Goal: Transaction & Acquisition: Purchase product/service

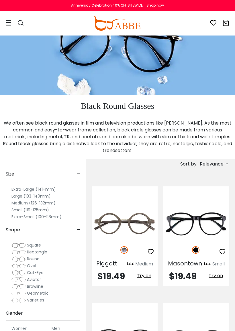
scroll to position [42, 0]
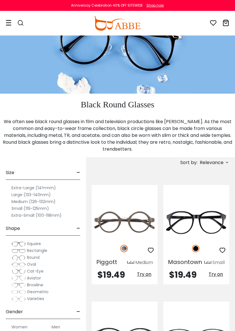
click at [0, 0] on img at bounding box center [0, 0] width 0 height 0
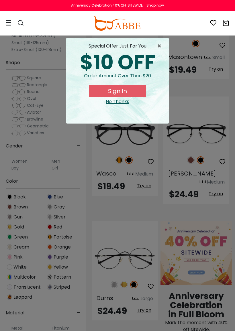
scroll to position [247, 0]
click at [160, 46] on span "×" at bounding box center [160, 46] width 7 height 7
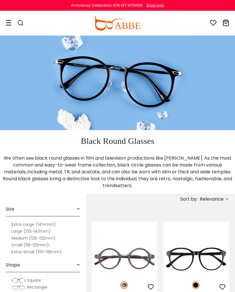
scroll to position [0, 0]
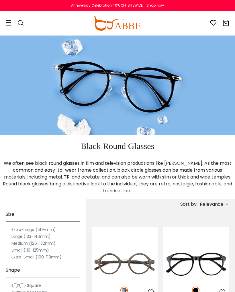
click at [0, 0] on img at bounding box center [0, 0] width 0 height 0
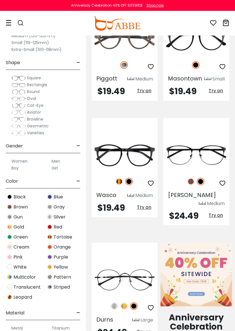
scroll to position [226, 0]
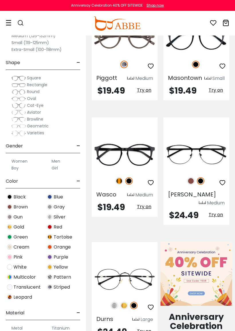
click at [27, 238] on span "Green" at bounding box center [20, 237] width 14 height 7
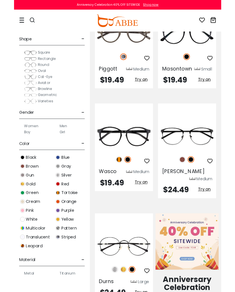
scroll to position [242, 0]
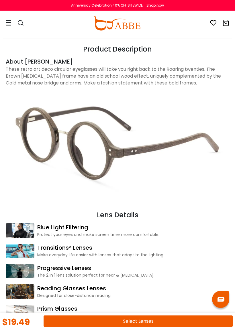
scroll to position [594, 0]
click at [130, 133] on img at bounding box center [118, 143] width 224 height 112
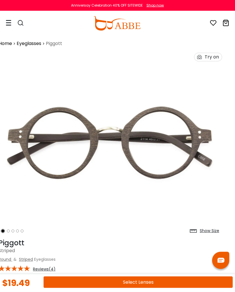
scroll to position [0, 7]
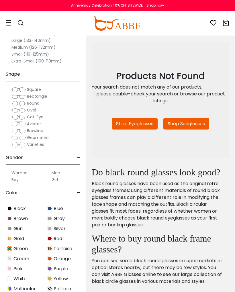
scroll to position [176, 0]
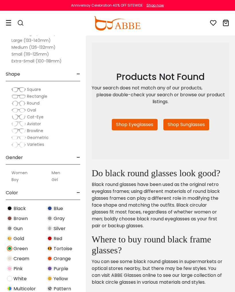
click at [25, 103] on img at bounding box center [18, 104] width 14 height 6
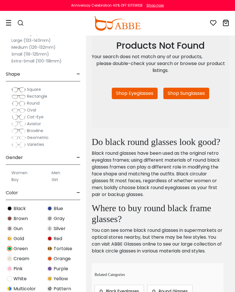
scroll to position [195, 0]
